Goal: Information Seeking & Learning: Learn about a topic

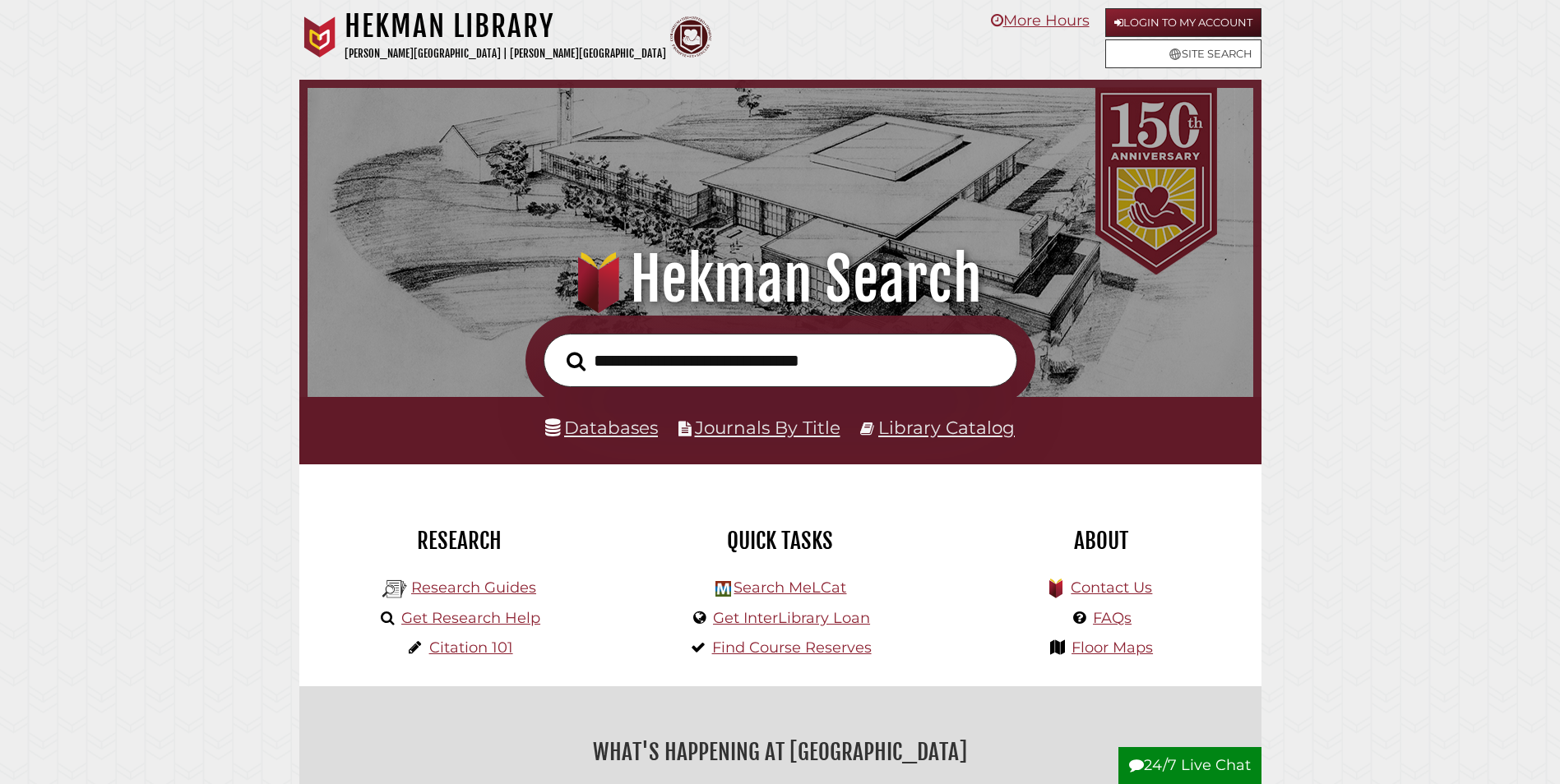
scroll to position [312, 938]
click at [495, 590] on link "Research Guides" at bounding box center [473, 588] width 125 height 18
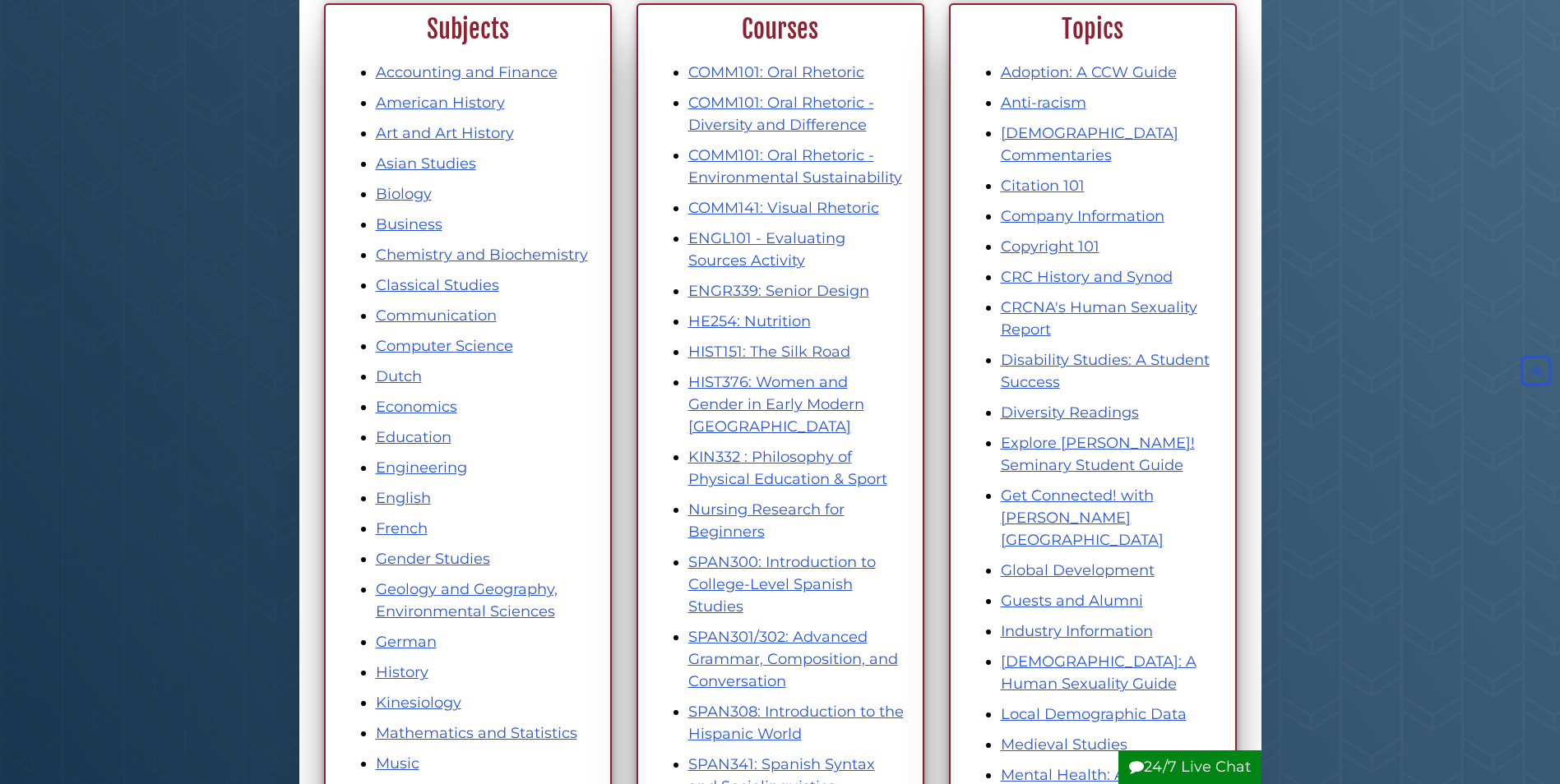
scroll to position [165, 0]
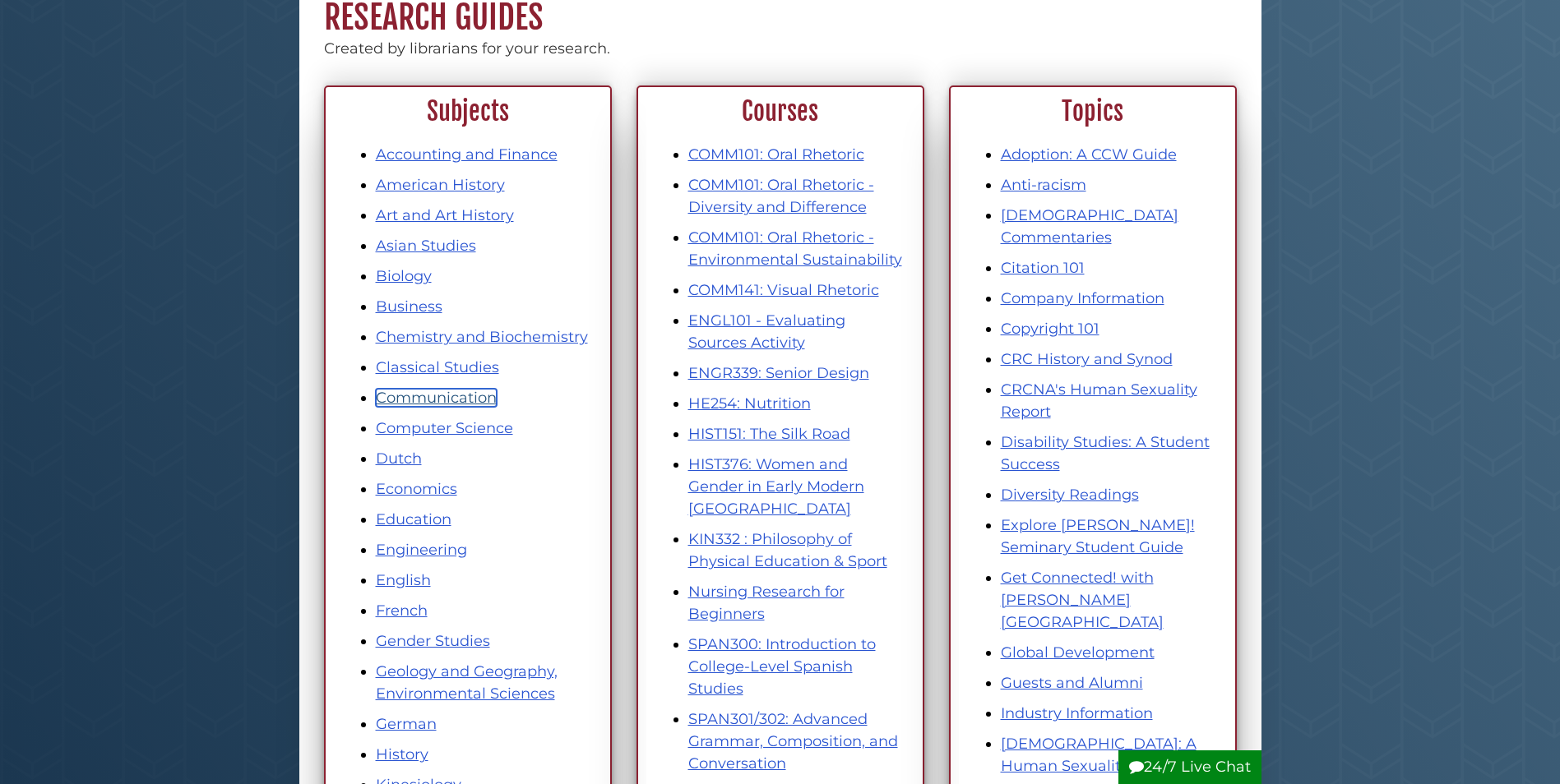
click at [448, 394] on link "Communication" at bounding box center [436, 398] width 121 height 18
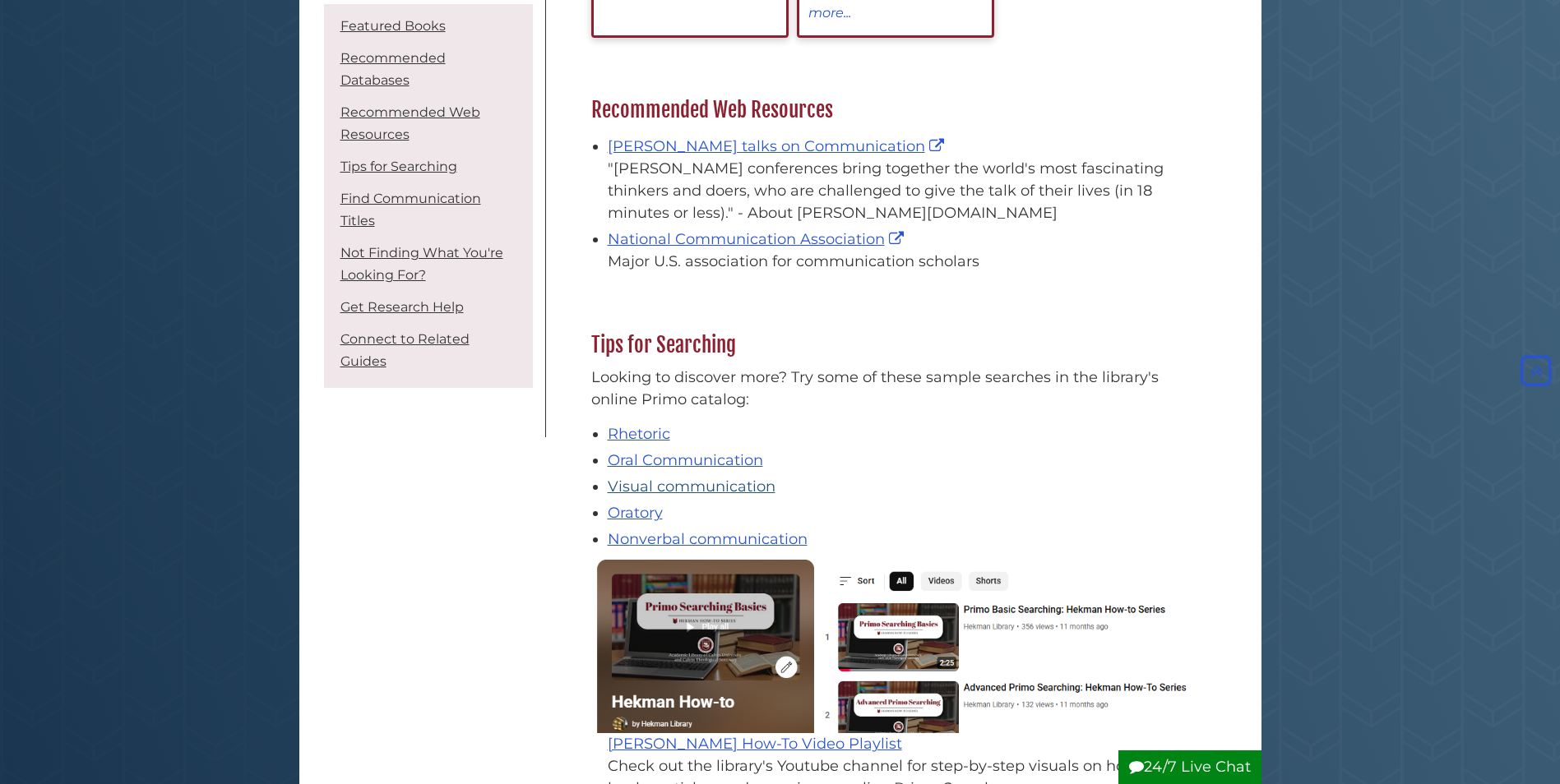
scroll to position [822, 0]
click at [705, 461] on link "Oral Communication" at bounding box center [686, 460] width 155 height 18
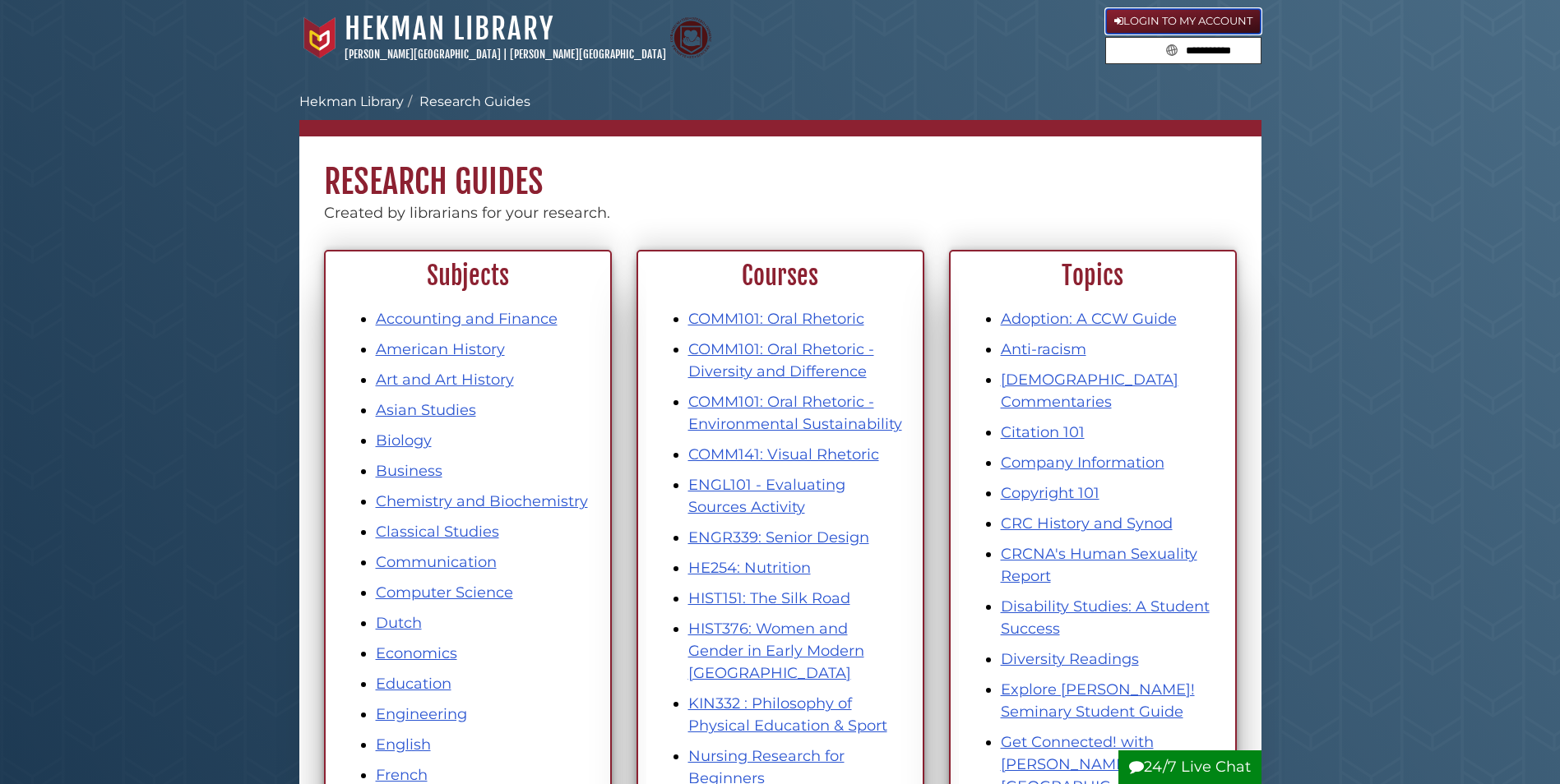
click at [1125, 17] on link "Login to My Account" at bounding box center [1183, 21] width 156 height 26
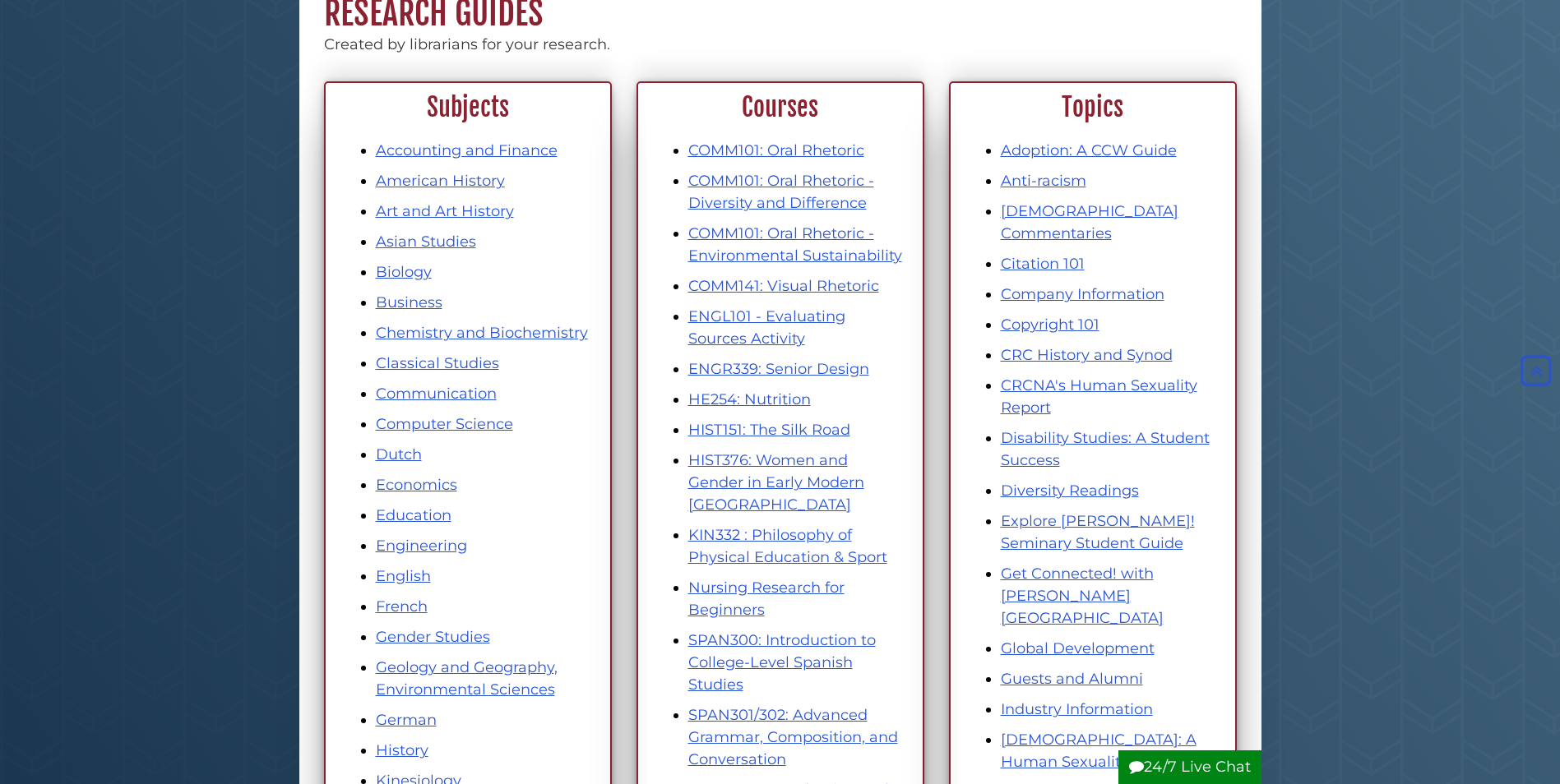
scroll to position [165, 0]
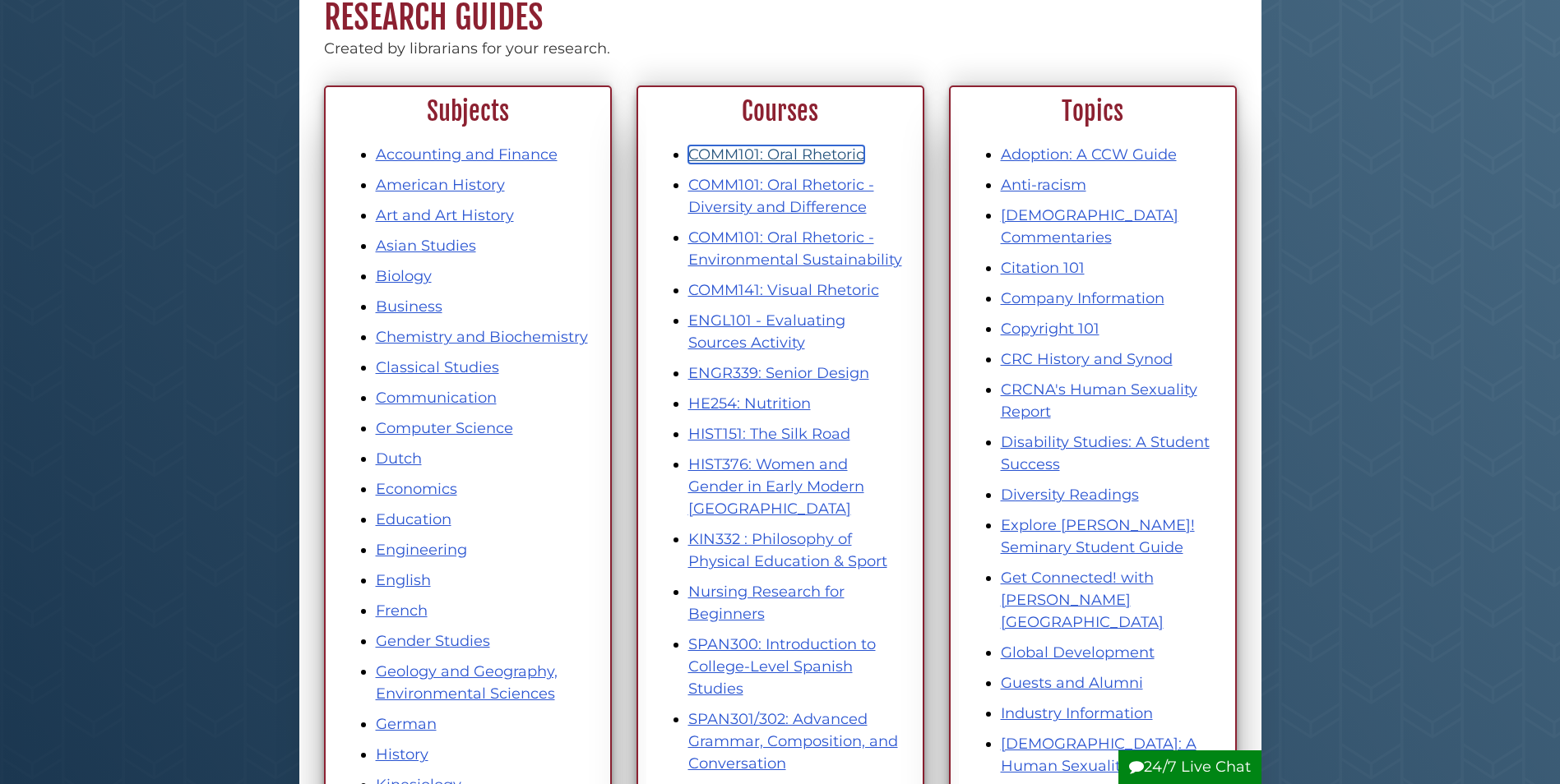
click at [793, 156] on link "COMM101: Oral Rhetoric" at bounding box center [777, 154] width 176 height 18
